Goal: Task Accomplishment & Management: Use online tool/utility

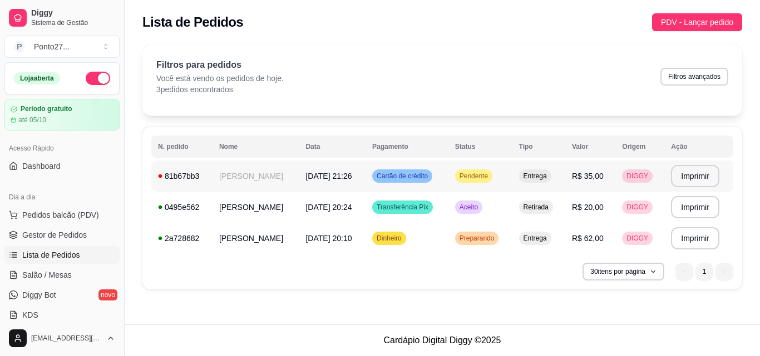
click at [430, 174] on span "Cartão de crédito" at bounding box center [402, 176] width 56 height 9
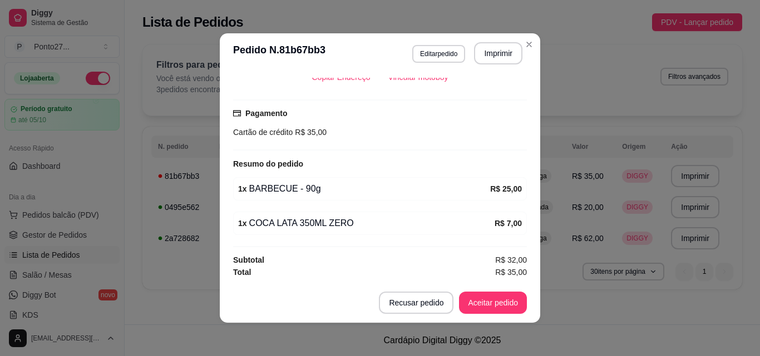
scroll to position [2, 0]
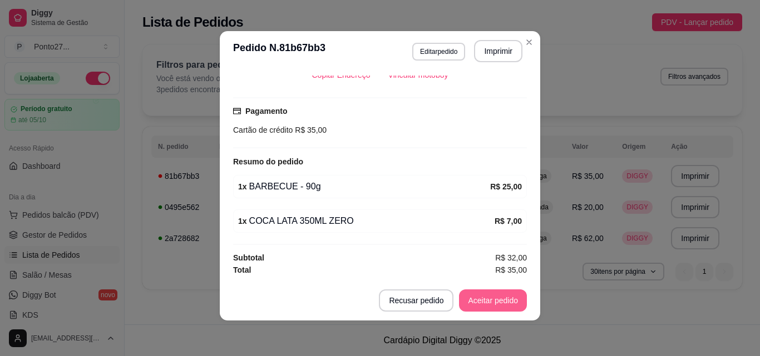
click at [490, 295] on button "Aceitar pedido" at bounding box center [493, 301] width 68 height 22
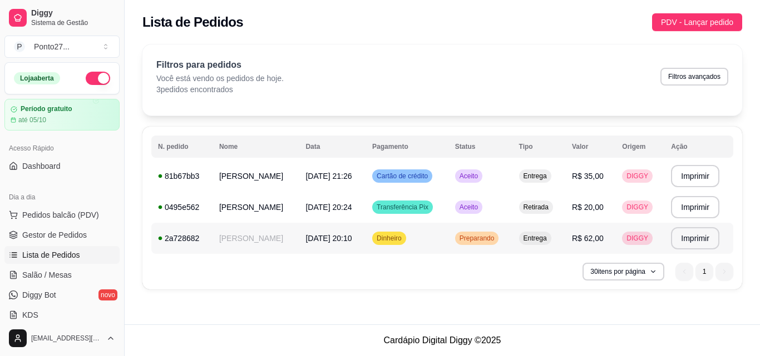
click at [469, 244] on div "Preparando" at bounding box center [477, 238] width 44 height 13
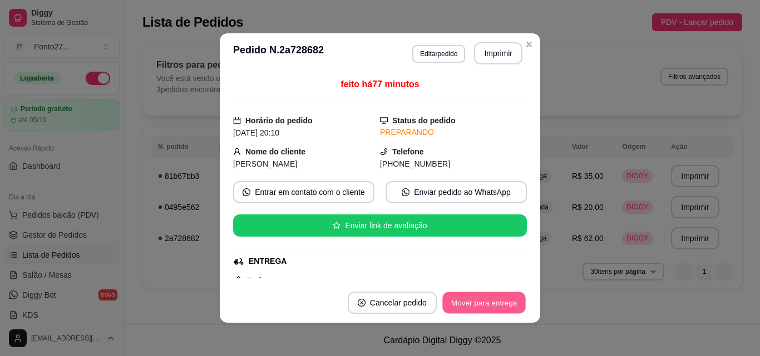
click at [474, 306] on button "Mover para entrega" at bounding box center [483, 303] width 83 height 22
click at [474, 306] on button "Mover para finalizado" at bounding box center [481, 303] width 90 height 22
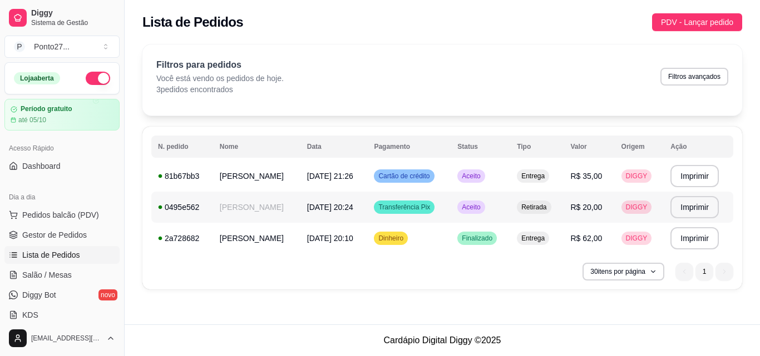
click at [476, 207] on span "Aceito" at bounding box center [470, 207] width 23 height 9
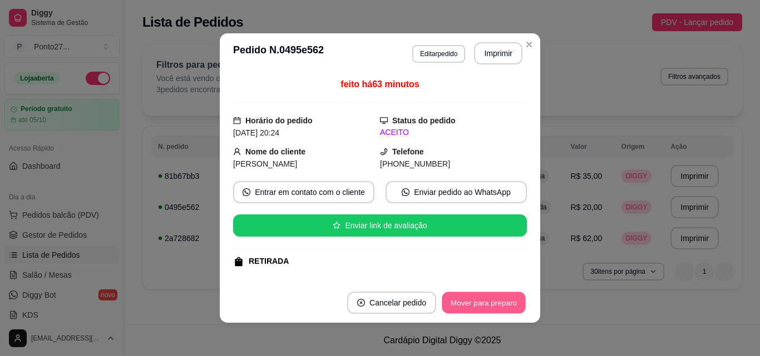
click at [477, 304] on button "Mover para preparo" at bounding box center [483, 303] width 83 height 22
click at [481, 299] on button "Mover para retirada disponível" at bounding box center [464, 303] width 119 height 22
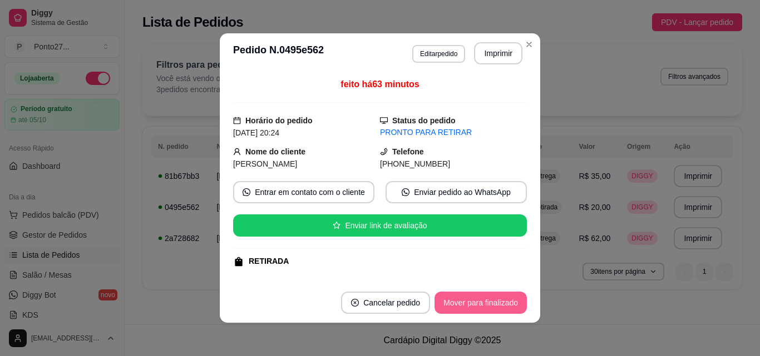
click at [469, 314] on button "Mover para finalizado" at bounding box center [480, 303] width 92 height 22
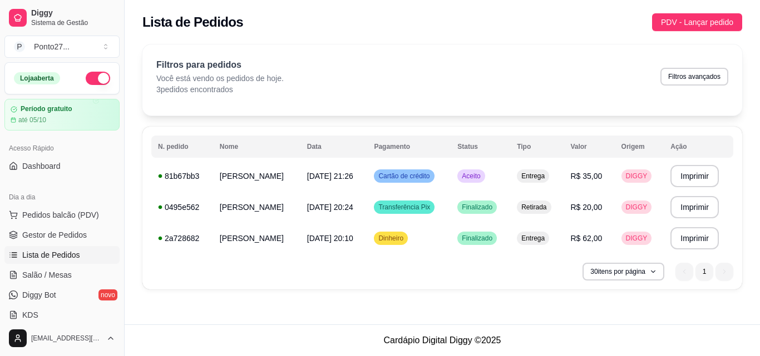
click at [463, 254] on div "**********" at bounding box center [441, 208] width 599 height 163
click at [478, 182] on div "Aceito" at bounding box center [470, 176] width 27 height 13
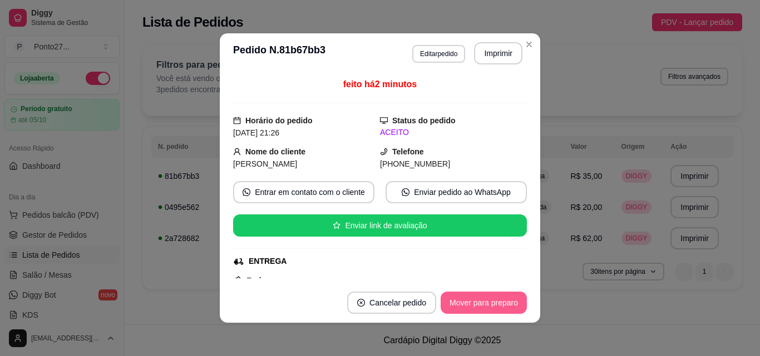
click at [475, 303] on button "Mover para preparo" at bounding box center [483, 303] width 86 height 22
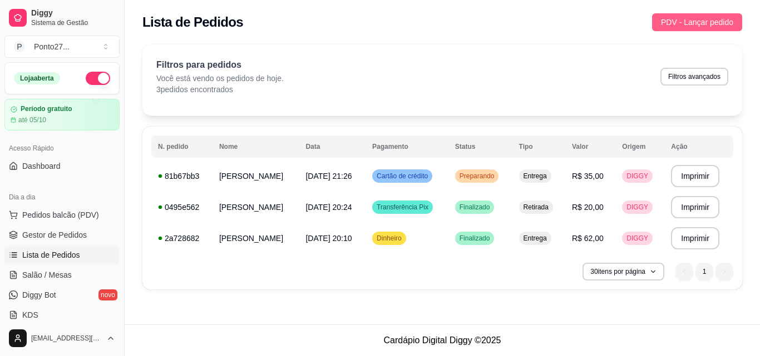
click at [693, 19] on span "PDV - Lançar pedido" at bounding box center [697, 22] width 72 height 12
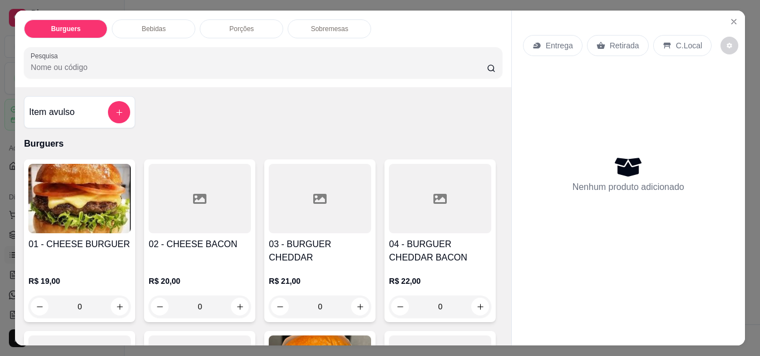
click at [596, 42] on icon at bounding box center [600, 45] width 8 height 7
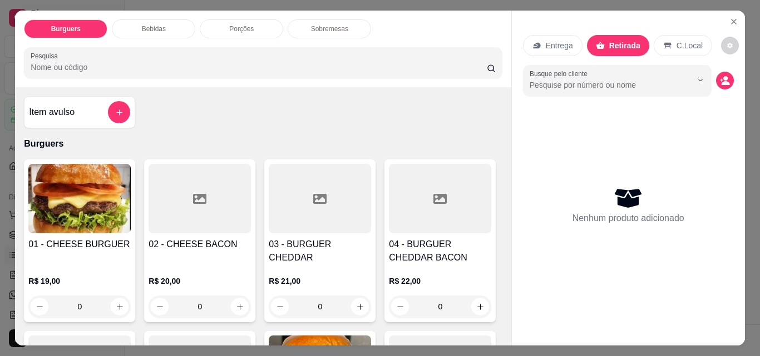
click at [674, 35] on div "C.Local" at bounding box center [682, 45] width 58 height 21
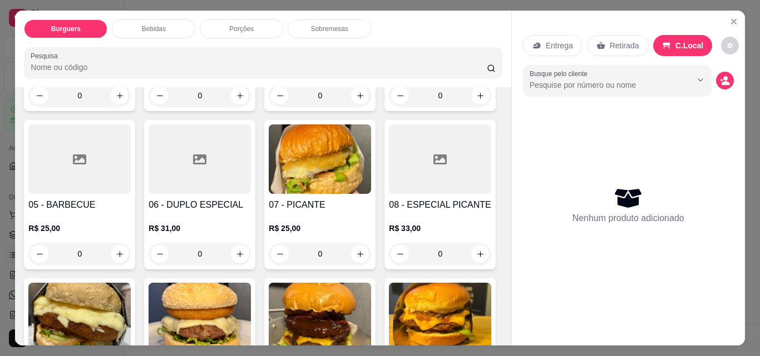
scroll to position [245, 0]
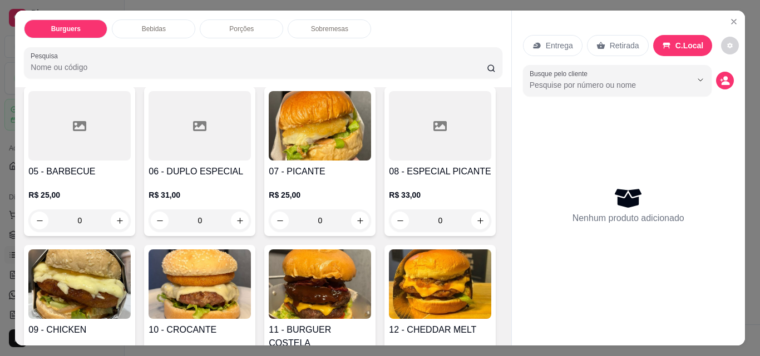
click at [131, 212] on div "0" at bounding box center [79, 221] width 102 height 22
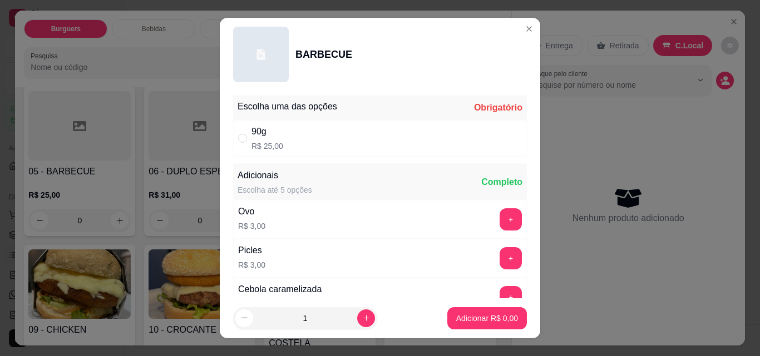
click at [334, 140] on div "90g R$ 25,00" at bounding box center [380, 138] width 294 height 37
radio input "true"
click at [475, 320] on p "Adicionar R$ 25,00" at bounding box center [485, 318] width 65 height 11
type input "1"
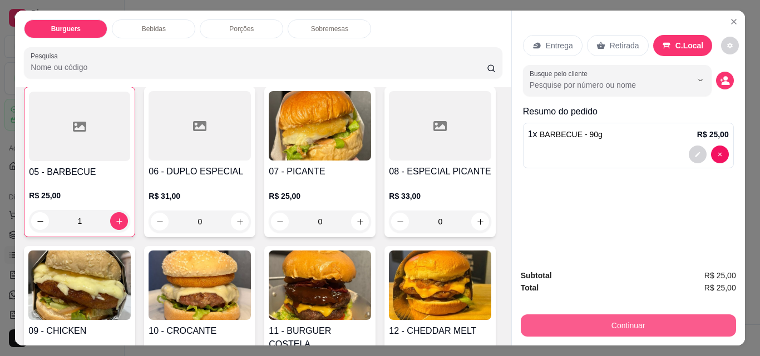
click at [612, 321] on button "Continuar" at bounding box center [627, 326] width 215 height 22
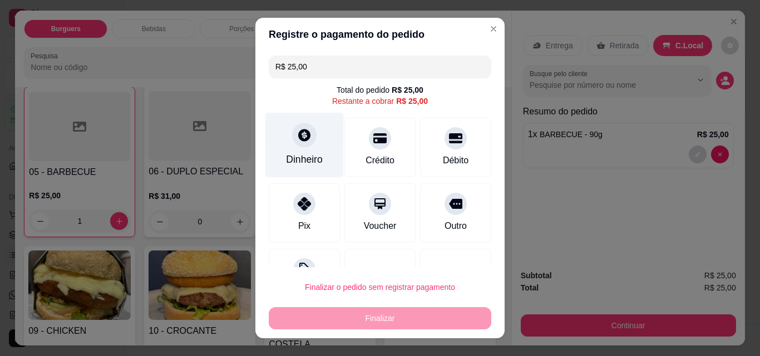
click at [287, 146] on div "Dinheiro" at bounding box center [304, 145] width 78 height 65
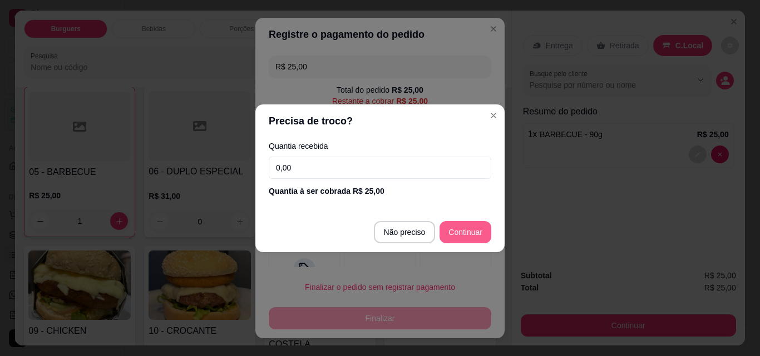
type input "R$ 0,00"
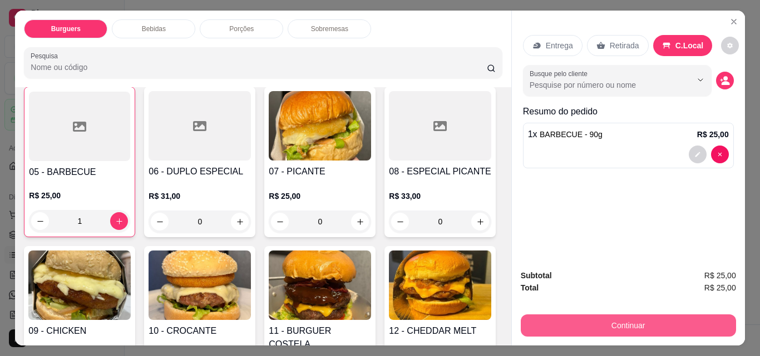
click at [582, 315] on button "Continuar" at bounding box center [627, 326] width 215 height 22
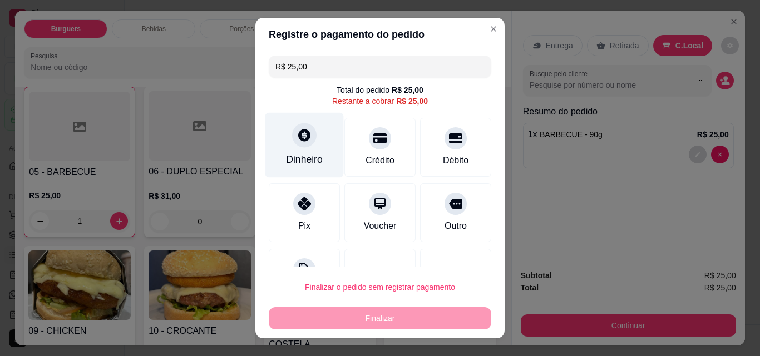
click at [306, 155] on div "Dinheiro" at bounding box center [304, 159] width 37 height 14
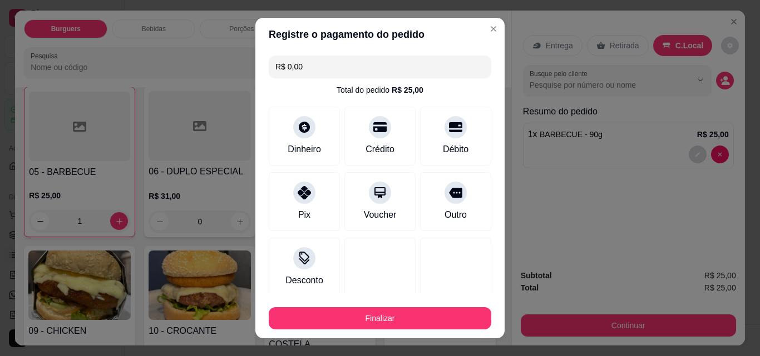
type input "R$ 0,00"
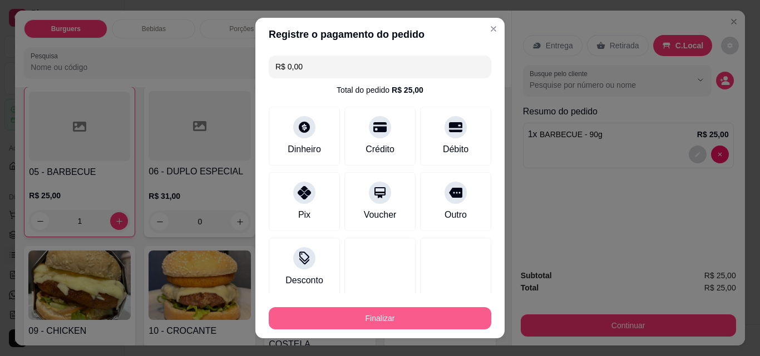
click at [376, 316] on button "Finalizar" at bounding box center [380, 319] width 222 height 22
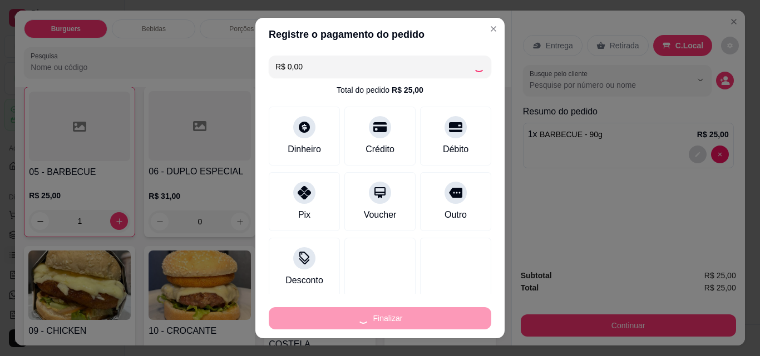
type input "0"
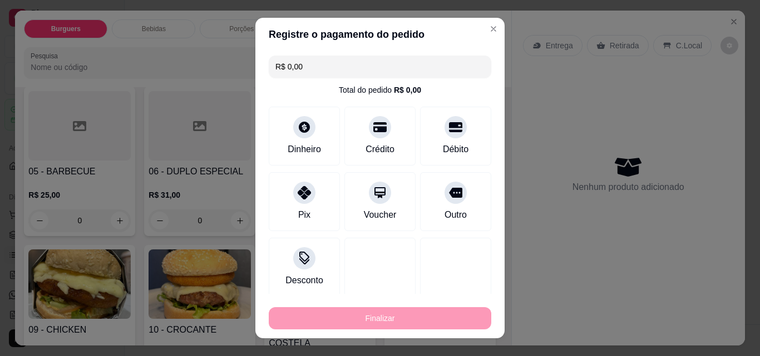
type input "-R$ 25,00"
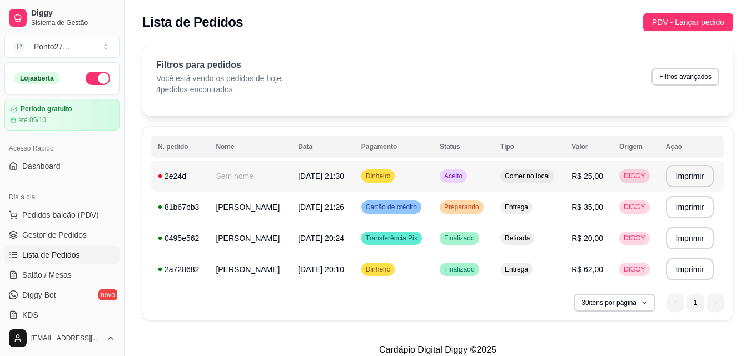
click at [461, 175] on span "Aceito" at bounding box center [453, 176] width 23 height 9
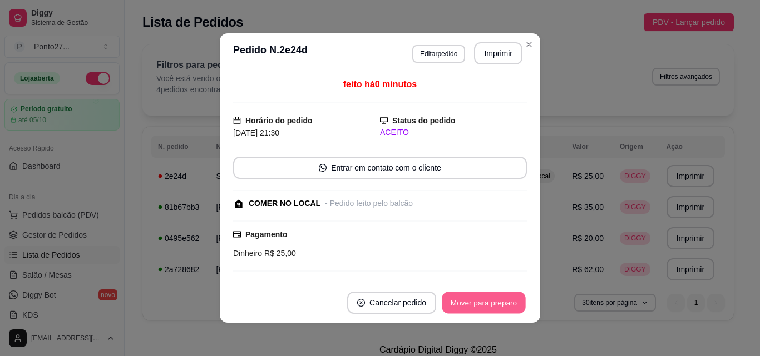
click at [450, 304] on button "Mover para preparo" at bounding box center [483, 303] width 83 height 22
click at [450, 304] on button "Mover para retirada disponível" at bounding box center [464, 303] width 119 height 22
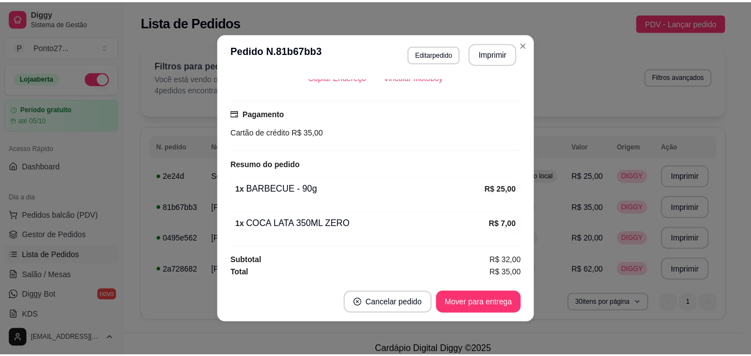
scroll to position [2, 0]
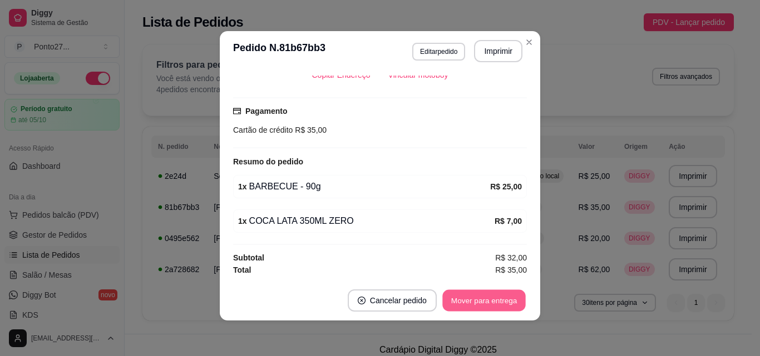
click at [488, 295] on button "Mover para entrega" at bounding box center [483, 301] width 83 height 22
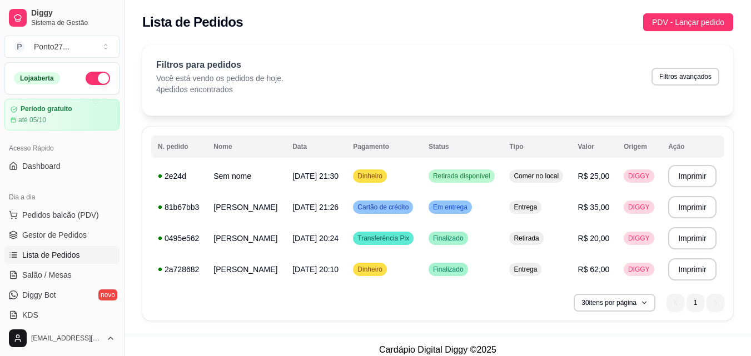
click at [86, 73] on button "button" at bounding box center [98, 78] width 24 height 13
click at [479, 177] on span "Retirada disponível" at bounding box center [462, 176] width 62 height 9
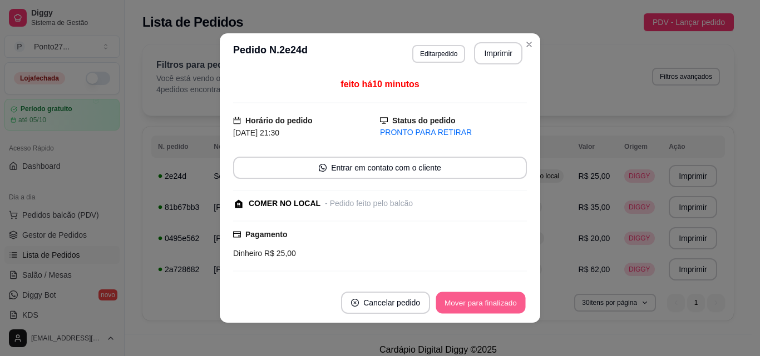
click at [475, 304] on button "Mover para finalizado" at bounding box center [481, 303] width 90 height 22
